Goal: Task Accomplishment & Management: Complete application form

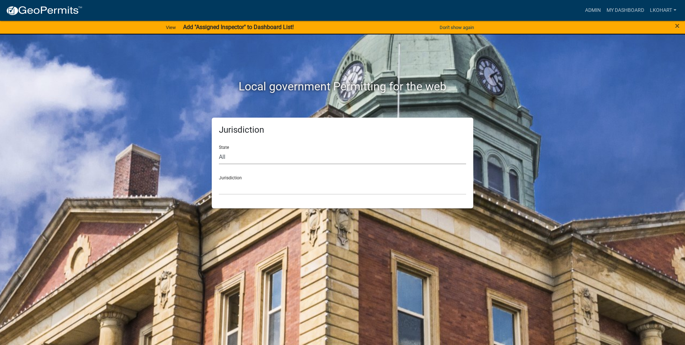
click at [256, 157] on select "All [US_STATE] [US_STATE] [US_STATE] [US_STATE] [US_STATE] [US_STATE] [US_STATE…" at bounding box center [342, 156] width 247 height 15
select select "[US_STATE]"
click at [219, 149] on select "All [US_STATE] [US_STATE] [US_STATE] [US_STATE] [US_STATE] [US_STATE] [US_STATE…" at bounding box center [342, 156] width 247 height 15
click at [241, 194] on select "[GEOGRAPHIC_DATA], [US_STATE] [GEOGRAPHIC_DATA], [US_STATE] [GEOGRAPHIC_DATA], …" at bounding box center [342, 187] width 247 height 15
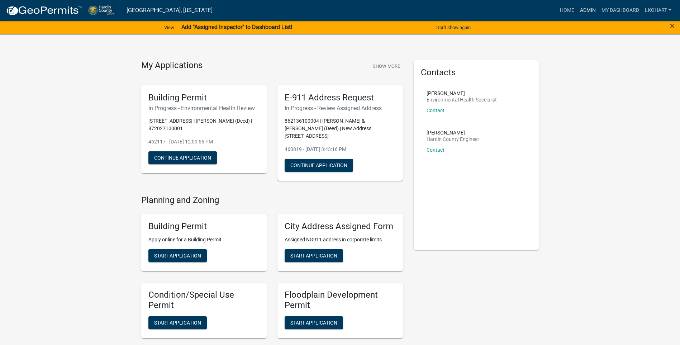
click at [584, 9] on link "Admin" at bounding box center [587, 11] width 21 height 14
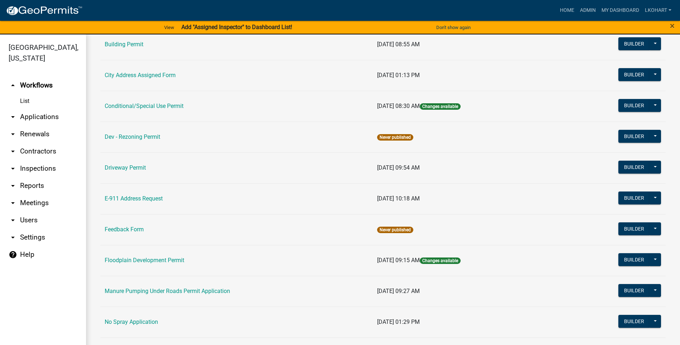
scroll to position [143, 0]
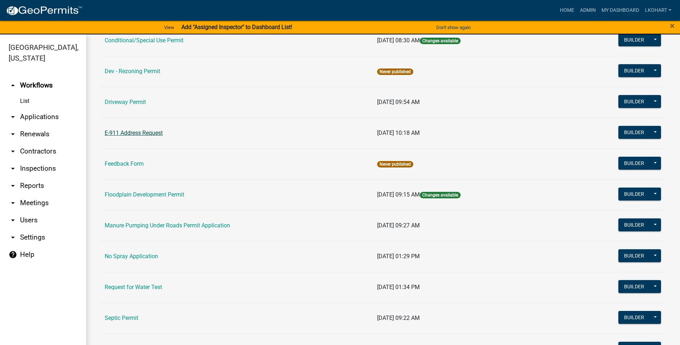
click at [133, 132] on link "E-911 Address Request" at bounding box center [134, 132] width 58 height 7
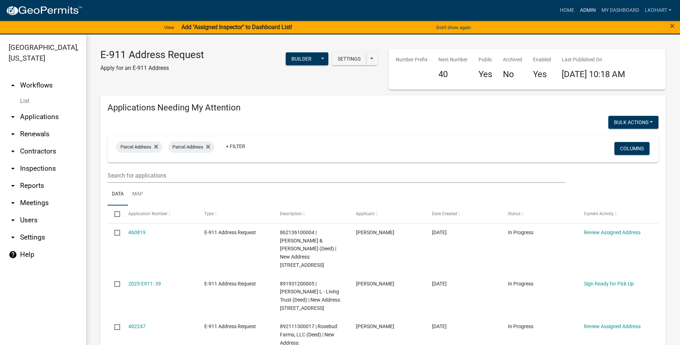
click at [585, 9] on link "Admin" at bounding box center [587, 11] width 21 height 14
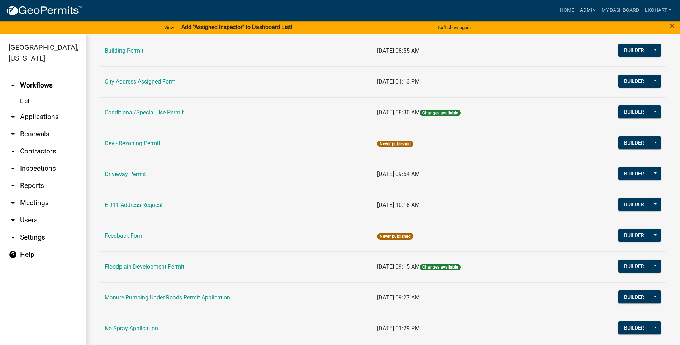
scroll to position [72, 0]
click at [129, 204] on link "E-911 Address Request" at bounding box center [134, 204] width 58 height 7
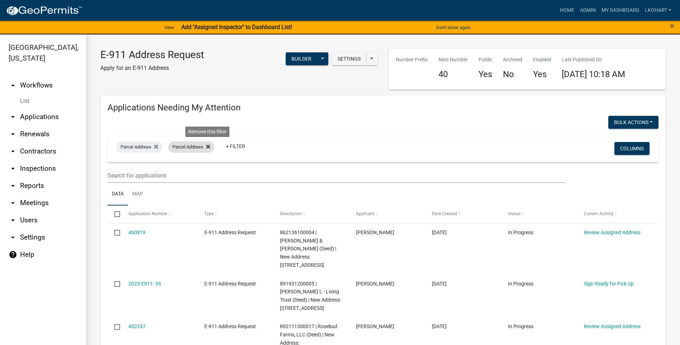
click at [207, 145] on icon at bounding box center [208, 147] width 4 height 6
click at [153, 148] on fa-icon at bounding box center [154, 146] width 7 height 11
click at [646, 121] on button "Bulk Actions" at bounding box center [633, 122] width 50 height 13
click at [586, 120] on div "Bulk Actions Void" at bounding box center [523, 123] width 281 height 15
click at [589, 10] on link "Admin" at bounding box center [587, 11] width 21 height 14
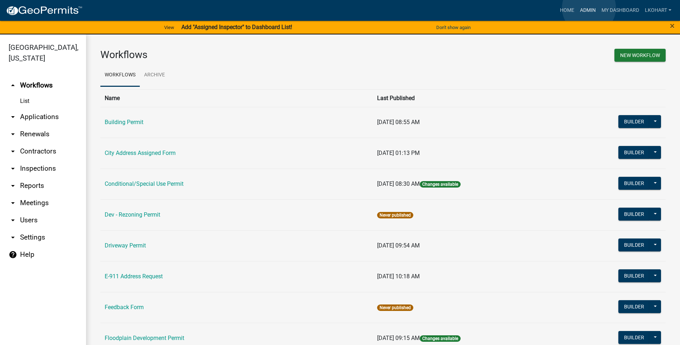
click at [589, 8] on link "Admin" at bounding box center [587, 11] width 21 height 14
click at [589, 9] on link "Admin" at bounding box center [587, 11] width 21 height 14
click at [611, 8] on link "My Dashboard" at bounding box center [619, 11] width 43 height 14
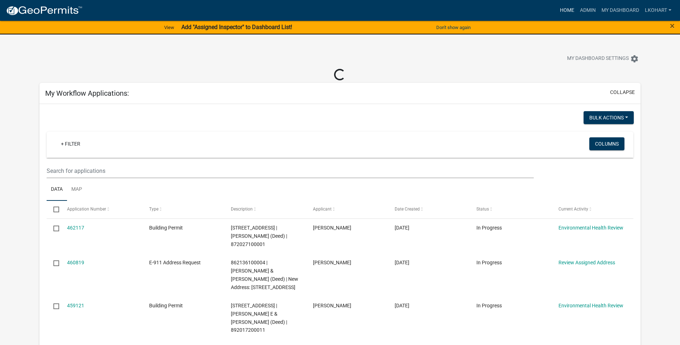
click at [566, 9] on link "Home" at bounding box center [567, 11] width 20 height 14
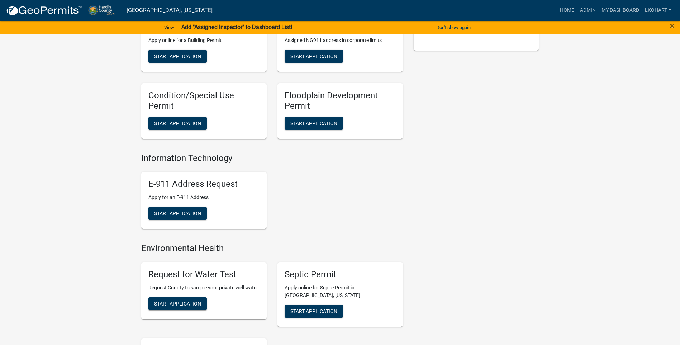
scroll to position [251, 0]
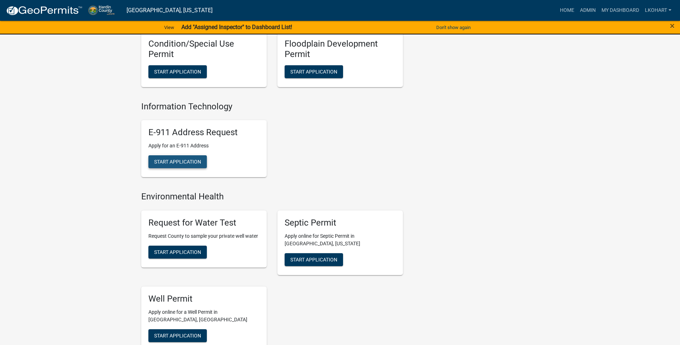
click at [170, 159] on span "Start Application" at bounding box center [177, 162] width 47 height 6
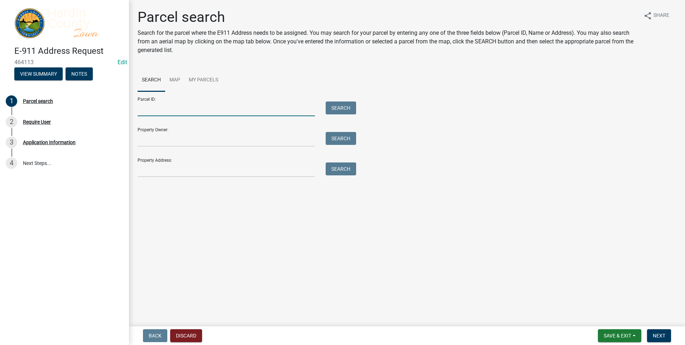
click at [153, 111] on input "Parcel ID:" at bounding box center [226, 108] width 177 height 15
type input "892017200011"
click at [340, 109] on button "Search" at bounding box center [341, 107] width 30 height 13
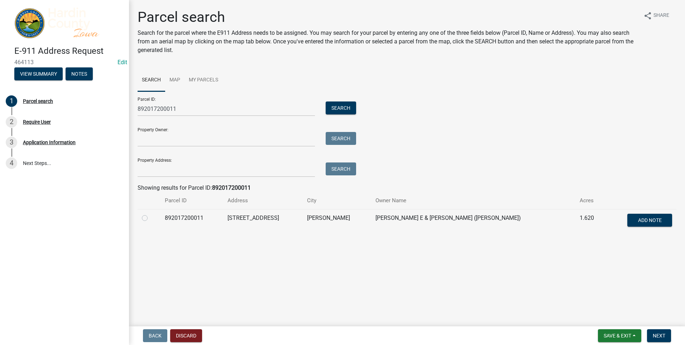
click at [150, 214] on label at bounding box center [150, 214] width 0 height 0
click at [150, 218] on input "radio" at bounding box center [152, 216] width 5 height 5
radio input "true"
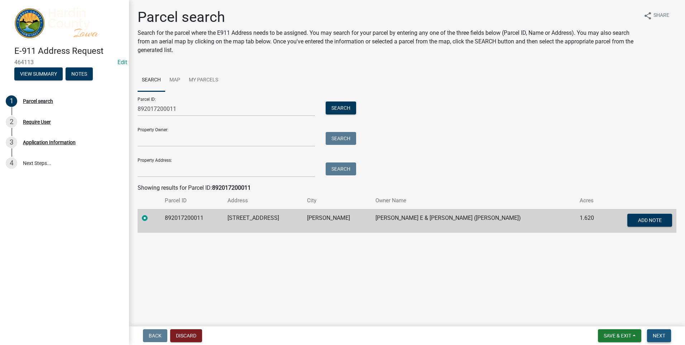
click at [662, 333] on span "Next" at bounding box center [659, 335] width 13 height 6
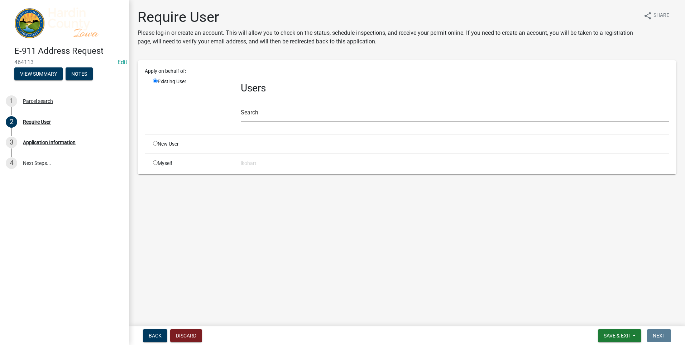
click at [155, 162] on input "radio" at bounding box center [155, 162] width 5 height 5
radio input "true"
radio input "false"
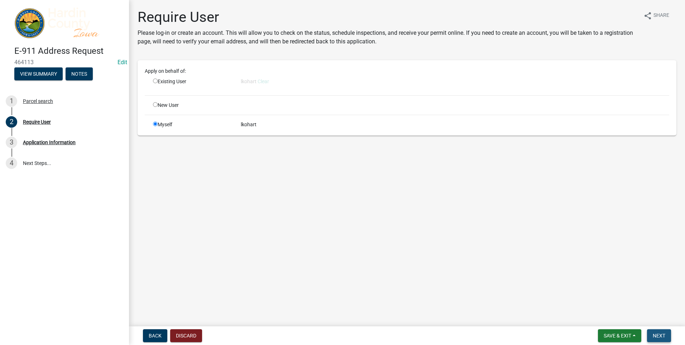
click at [662, 334] on span "Next" at bounding box center [659, 335] width 13 height 6
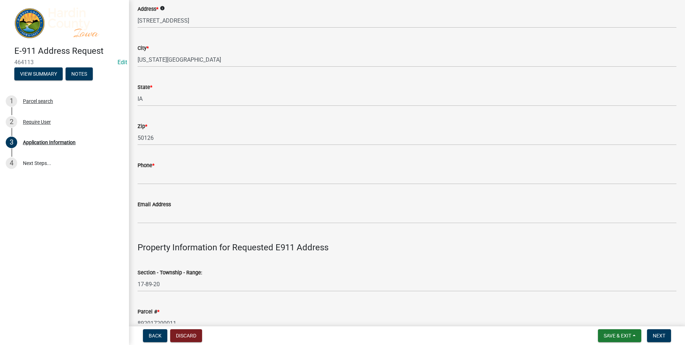
scroll to position [143, 0]
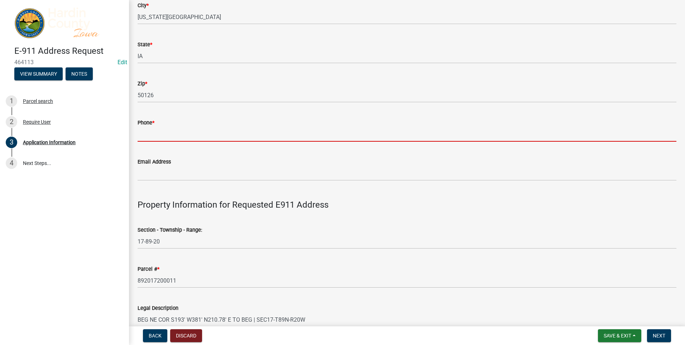
click at [149, 131] on input "Phone *" at bounding box center [407, 134] width 539 height 15
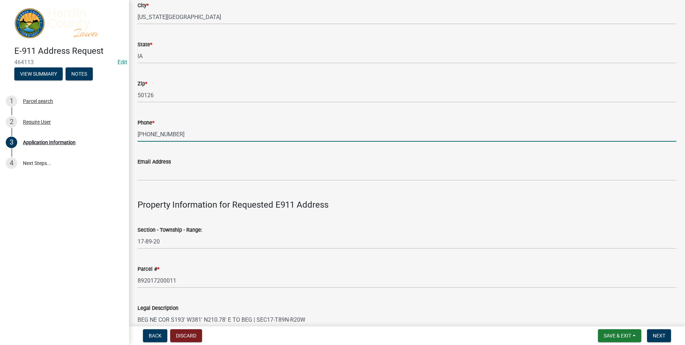
type input "[PHONE_NUMBER]"
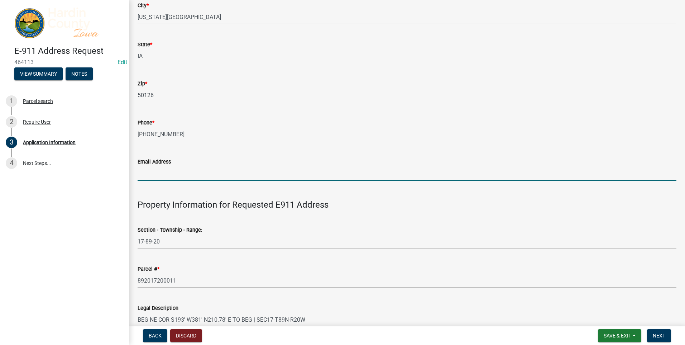
click at [160, 173] on input "Email Address" at bounding box center [407, 173] width 539 height 15
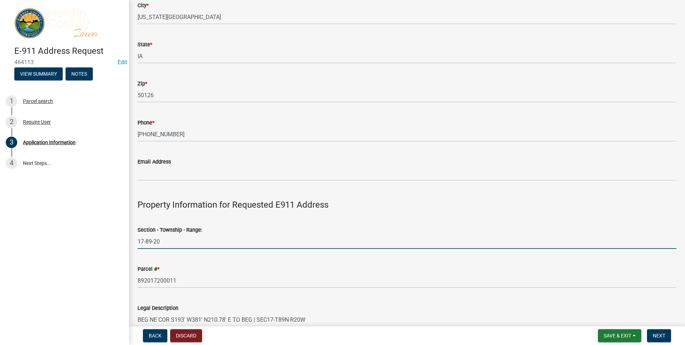
click at [375, 235] on input "17-89-20" at bounding box center [407, 241] width 539 height 15
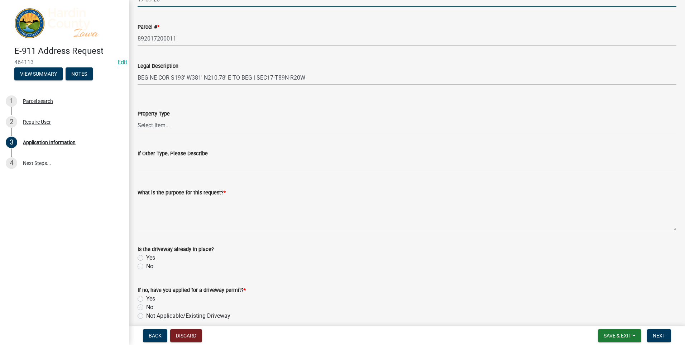
scroll to position [394, 0]
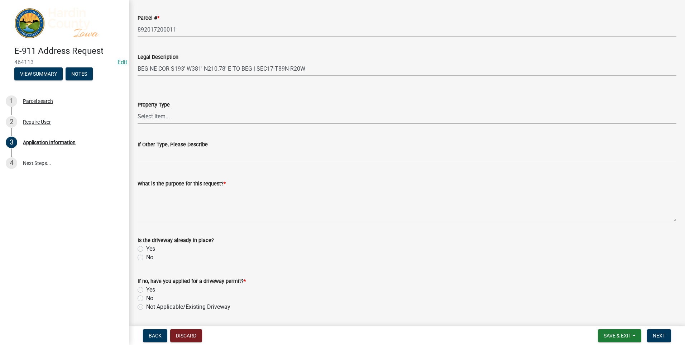
click at [166, 117] on select "Select Item... Agricultural Commercial Residential County State Hog Confinement…" at bounding box center [407, 116] width 539 height 15
click at [138, 109] on select "Select Item... Agricultural Commercial Residential County State Hog Confinement…" at bounding box center [407, 116] width 539 height 15
select select "f6c3e2c3-c1af-4d2f-8ccd-cce3a1ac00b0"
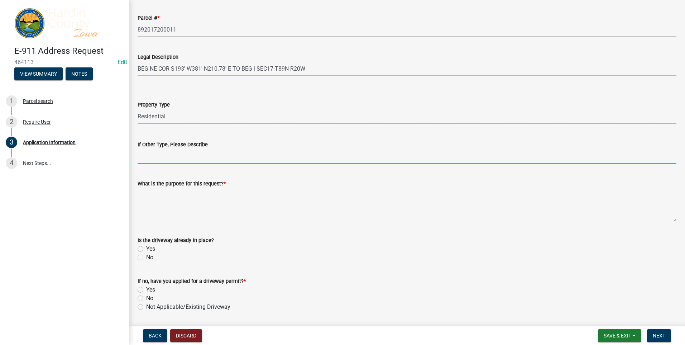
click at [157, 159] on input "If Other Type, Please Describe" at bounding box center [407, 156] width 539 height 15
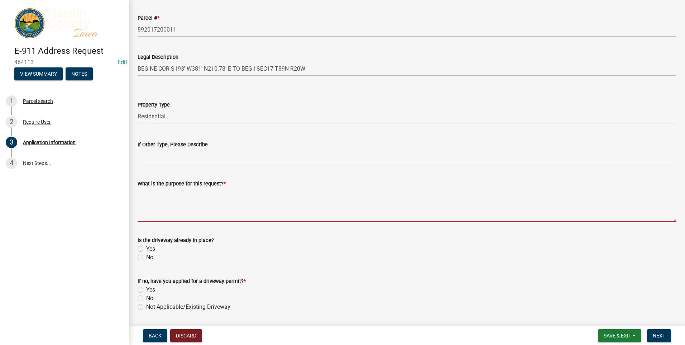
click at [159, 212] on textarea "What is the purpose for this request? *" at bounding box center [407, 205] width 539 height 34
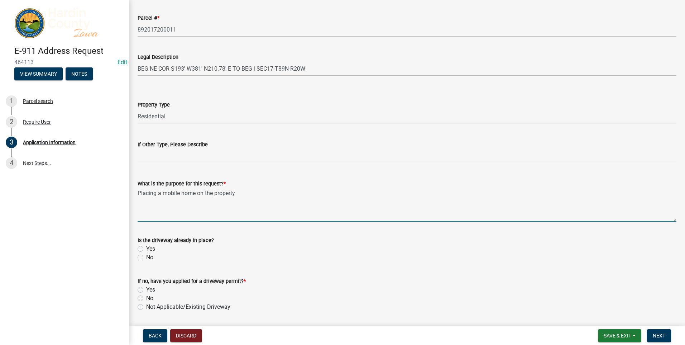
type textarea "Placing a mobile home on the property"
click at [146, 249] on label "Yes" at bounding box center [150, 248] width 9 height 9
click at [146, 249] on input "Yes" at bounding box center [148, 246] width 5 height 5
radio input "true"
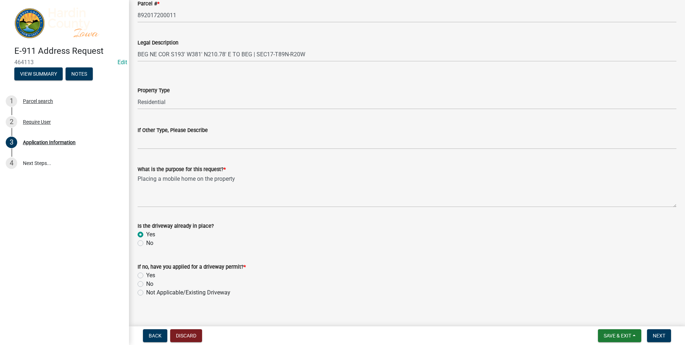
scroll to position [416, 0]
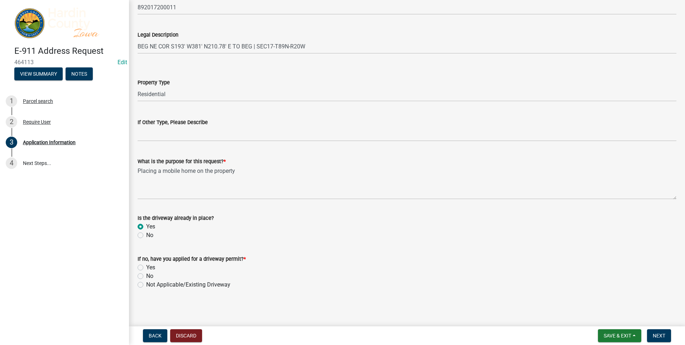
click at [146, 285] on label "Not Applicable/Existing Driveway" at bounding box center [188, 284] width 84 height 9
click at [146, 285] on input "Not Applicable/Existing Driveway" at bounding box center [148, 282] width 5 height 5
radio input "true"
click at [657, 334] on span "Next" at bounding box center [659, 335] width 13 height 6
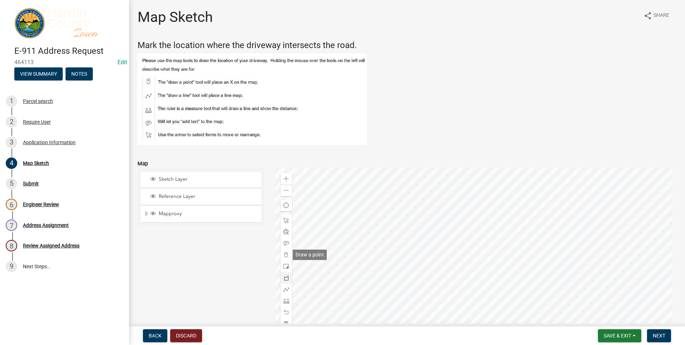
click at [285, 253] on span at bounding box center [286, 255] width 6 height 6
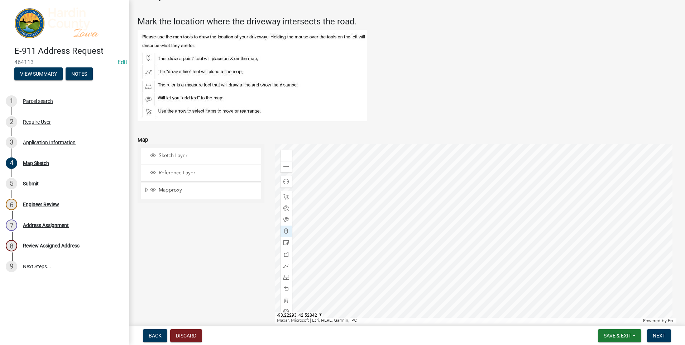
click at [551, 241] on div at bounding box center [476, 233] width 402 height 179
click at [655, 335] on span "Next" at bounding box center [659, 335] width 13 height 6
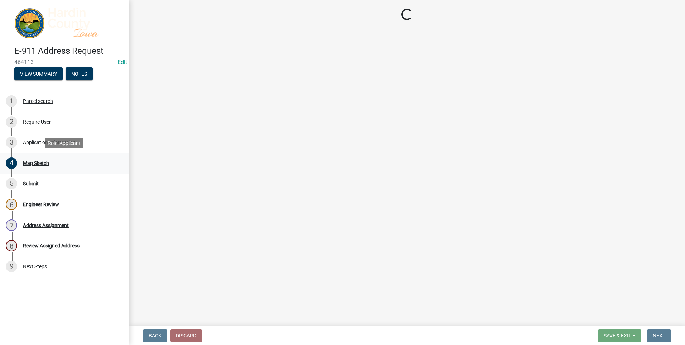
scroll to position [0, 0]
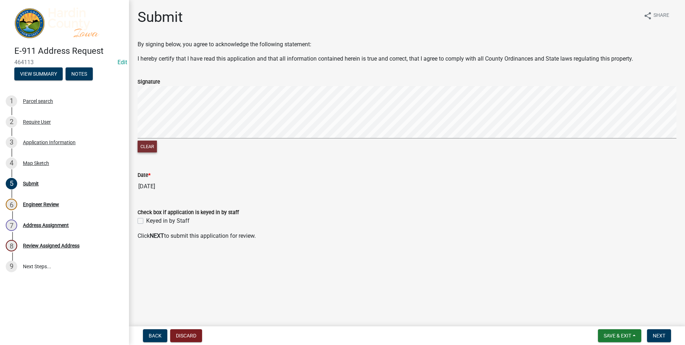
drag, startPoint x: 144, startPoint y: 149, endPoint x: 139, endPoint y: 143, distance: 7.4
click at [144, 148] on button "Clear" at bounding box center [147, 146] width 19 height 12
click at [146, 221] on label "Keyed in by Staff" at bounding box center [167, 220] width 43 height 9
click at [146, 221] on input "Keyed in by Staff" at bounding box center [148, 218] width 5 height 5
checkbox input "true"
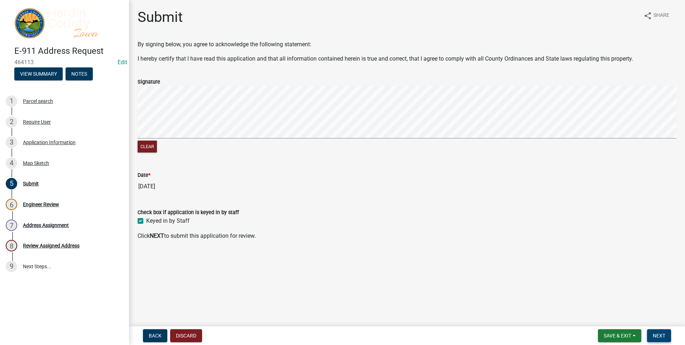
click at [661, 334] on span "Next" at bounding box center [659, 335] width 13 height 6
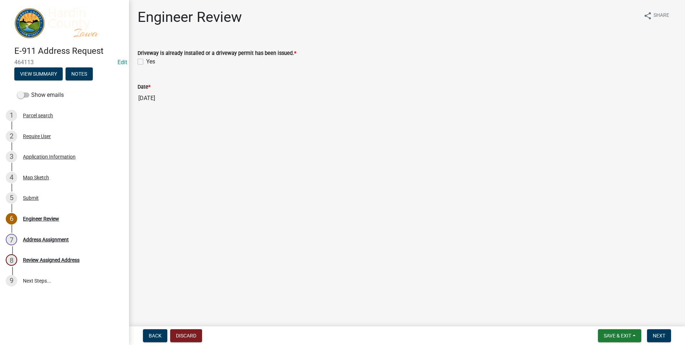
click at [146, 62] on label "Yes" at bounding box center [150, 61] width 9 height 9
click at [146, 62] on input "Yes" at bounding box center [148, 59] width 5 height 5
checkbox input "true"
click at [663, 335] on span "Next" at bounding box center [659, 335] width 13 height 6
